Goal: Task Accomplishment & Management: Manage account settings

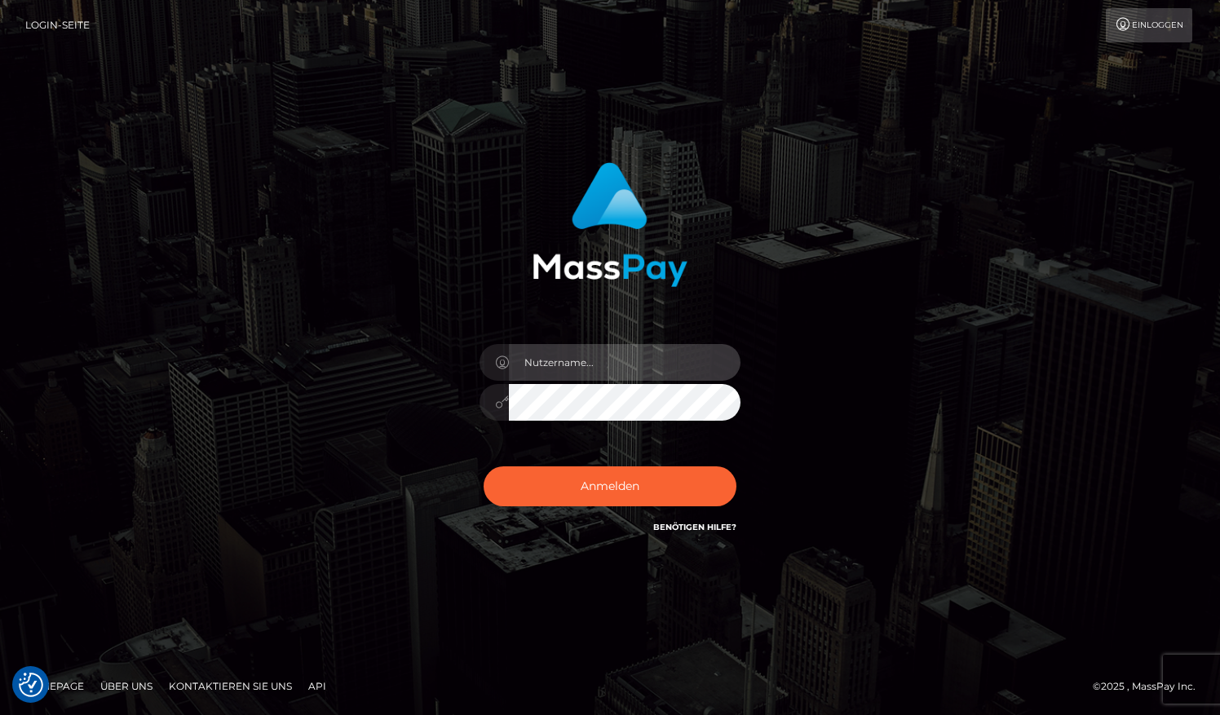
click at [608, 348] on input "text" at bounding box center [625, 362] width 232 height 37
type input "[EMAIL_ADDRESS][DOMAIN_NAME]"
click at [484, 467] on button "Anmelden" at bounding box center [610, 487] width 253 height 40
